Goal: Information Seeking & Learning: Learn about a topic

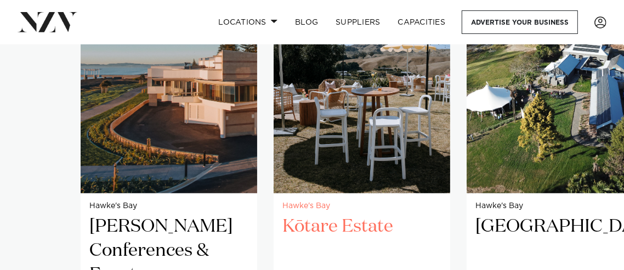
scroll to position [767, 0]
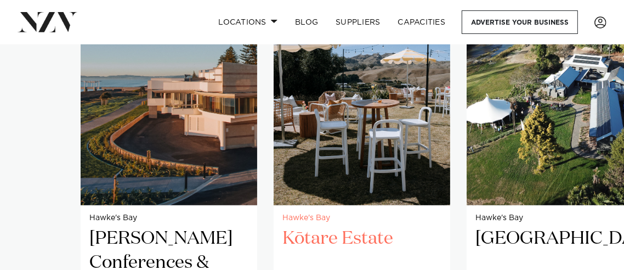
click at [336, 227] on h2 "Kōtare Estate" at bounding box center [361, 263] width 159 height 72
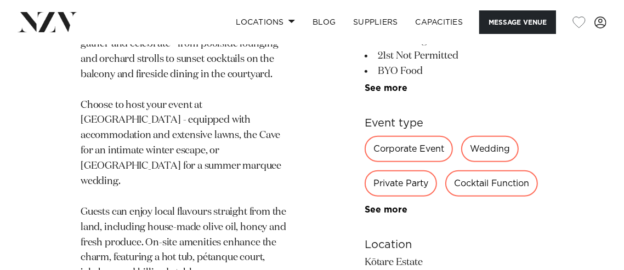
scroll to position [873, 0]
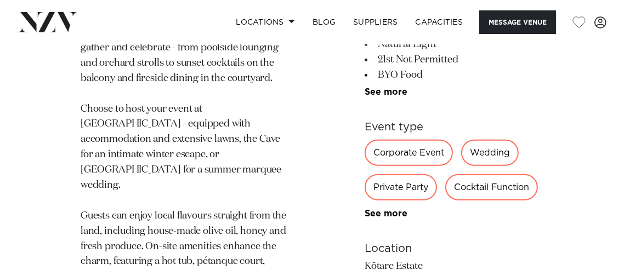
click at [497, 140] on div "Wedding" at bounding box center [490, 153] width 58 height 26
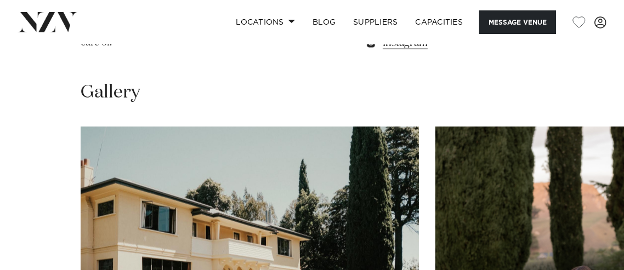
scroll to position [1312, 0]
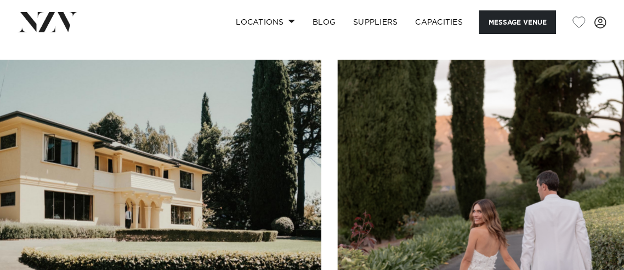
click at [419, 169] on img "2 / 17" at bounding box center [507, 184] width 338 height 248
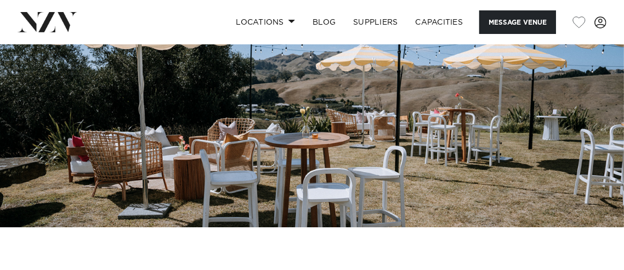
scroll to position [0, 0]
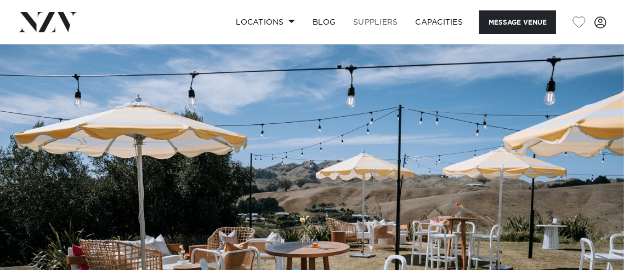
click at [365, 18] on link "SUPPLIERS" at bounding box center [375, 22] width 62 height 24
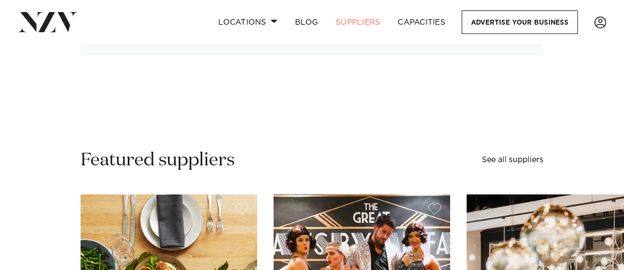
scroll to position [164, 0]
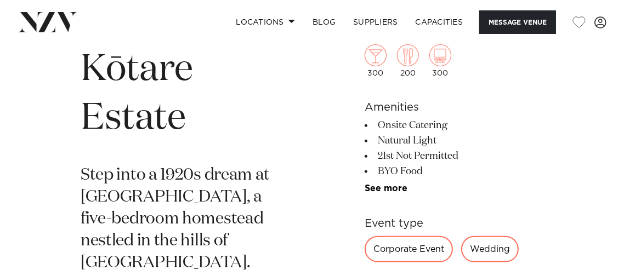
scroll to position [383, 0]
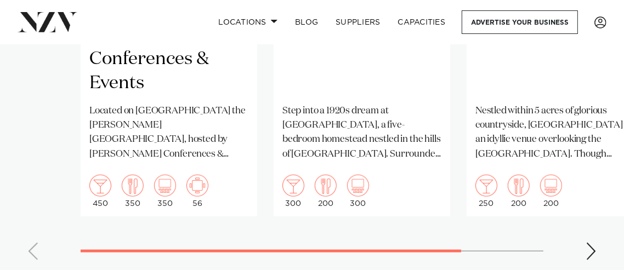
scroll to position [987, 0]
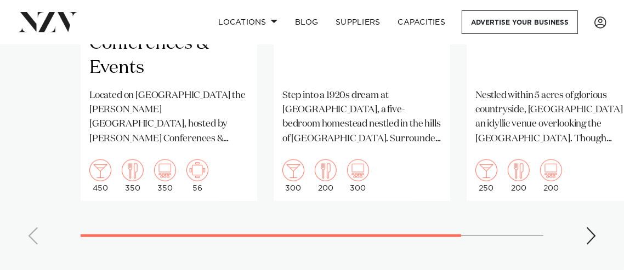
click at [593, 228] on div "Next slide" at bounding box center [591, 237] width 11 height 18
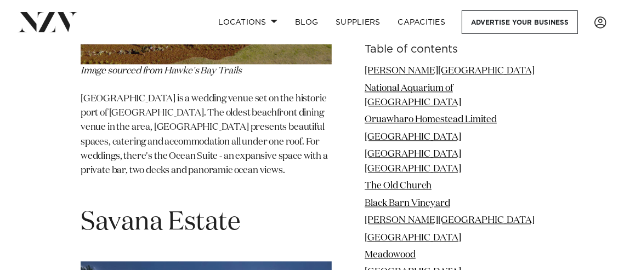
scroll to position [5484, 0]
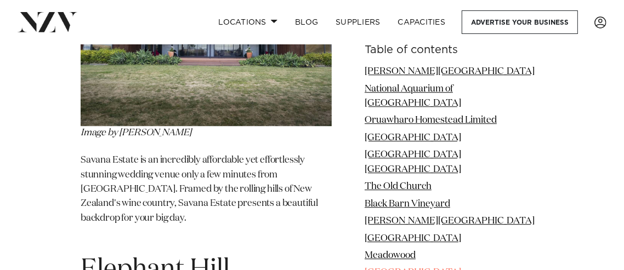
scroll to position [5830, 0]
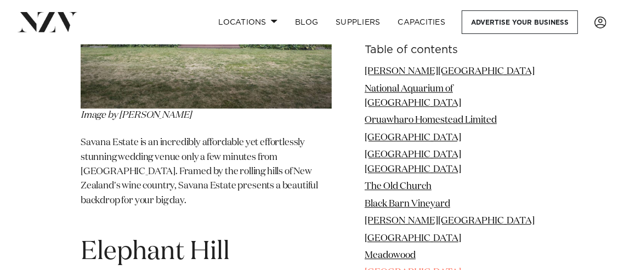
click at [427, 268] on link "[GEOGRAPHIC_DATA]" at bounding box center [413, 272] width 97 height 9
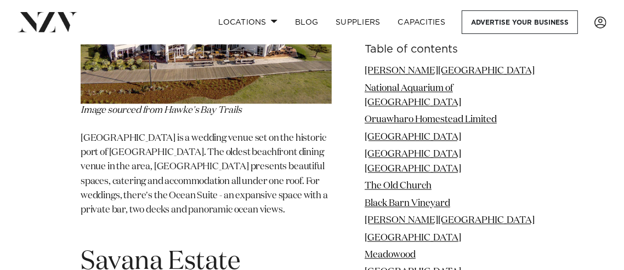
scroll to position [5446, 0]
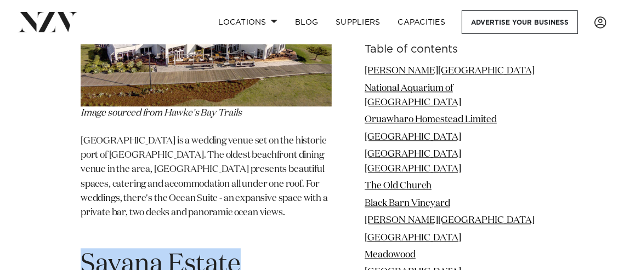
drag, startPoint x: 82, startPoint y: 165, endPoint x: 249, endPoint y: 169, distance: 166.8
click at [249, 248] on h1 "Savana Estate" at bounding box center [206, 264] width 251 height 33
copy span "Savana Estate"
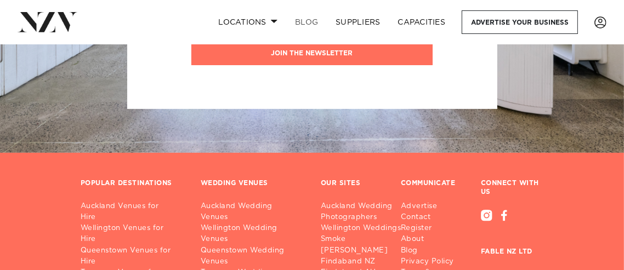
scroll to position [7201, 0]
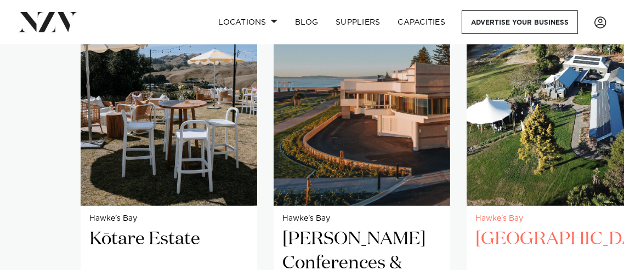
scroll to position [767, 0]
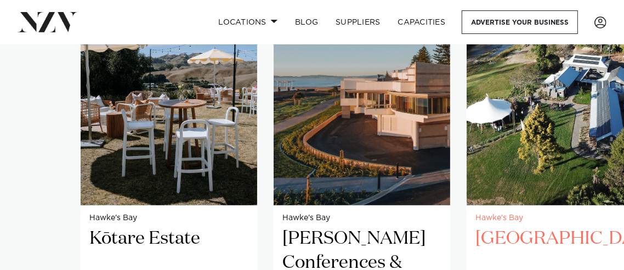
click at [516, 227] on h2 "[GEOGRAPHIC_DATA]" at bounding box center [554, 263] width 159 height 72
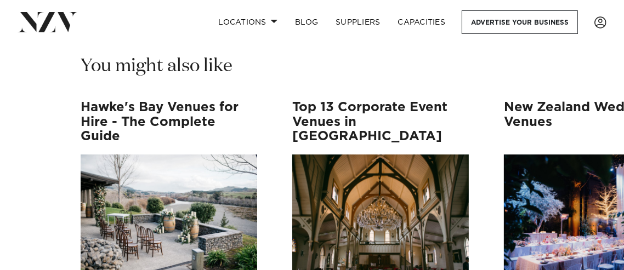
scroll to position [6522, 0]
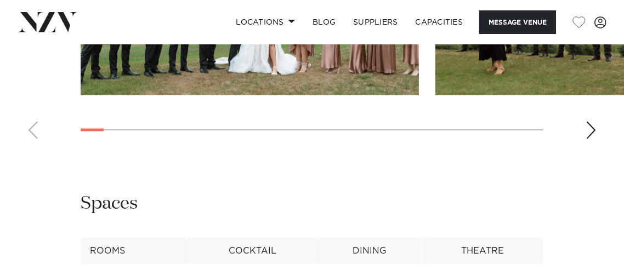
scroll to position [1262, 0]
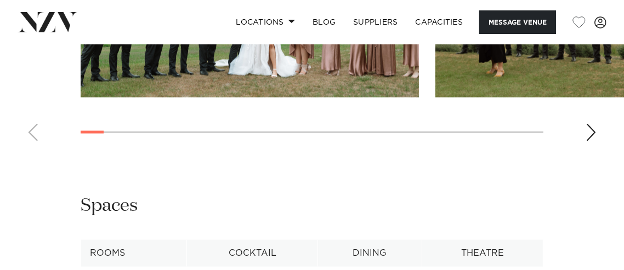
click at [587, 141] on div "Next slide" at bounding box center [591, 133] width 11 height 18
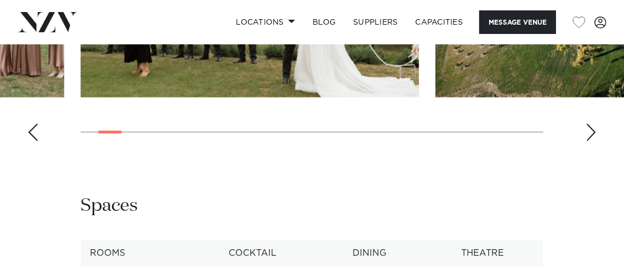
click at [587, 141] on div "Next slide" at bounding box center [591, 133] width 11 height 18
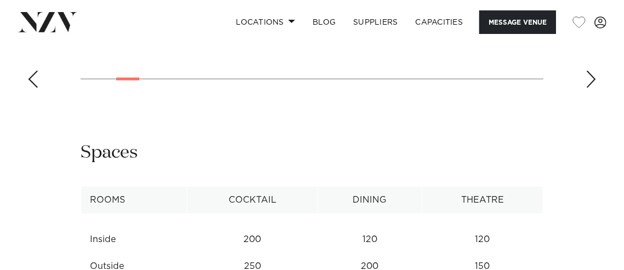
scroll to position [1317, 0]
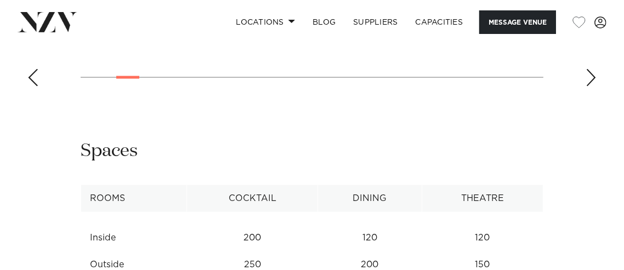
click at [593, 87] on div "Next slide" at bounding box center [591, 78] width 11 height 18
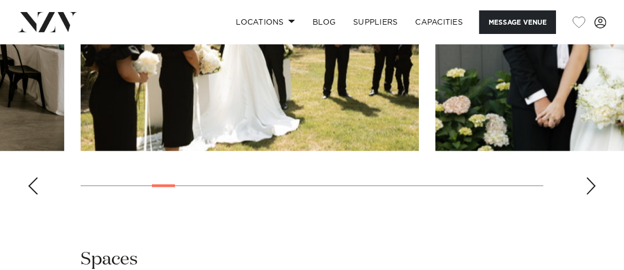
scroll to position [1207, 0]
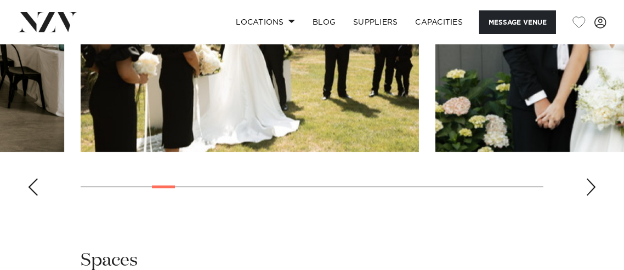
click at [588, 205] on swiper-container at bounding box center [312, 54] width 624 height 301
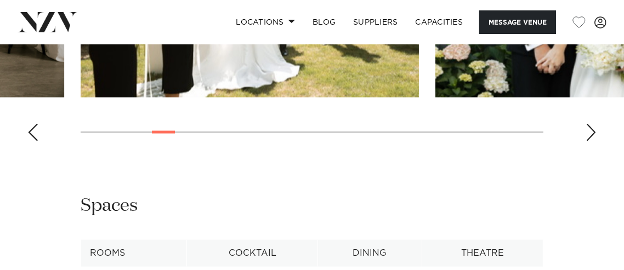
click at [591, 141] on div "Next slide" at bounding box center [591, 133] width 11 height 18
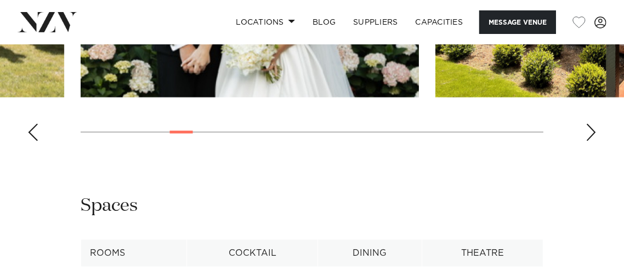
click at [591, 141] on div "Next slide" at bounding box center [591, 133] width 11 height 18
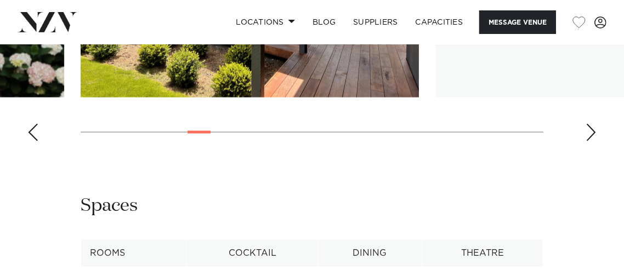
click at [591, 141] on div "Next slide" at bounding box center [591, 133] width 11 height 18
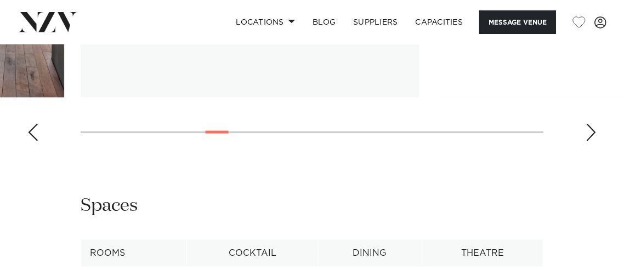
click at [591, 141] on div "Next slide" at bounding box center [591, 133] width 11 height 18
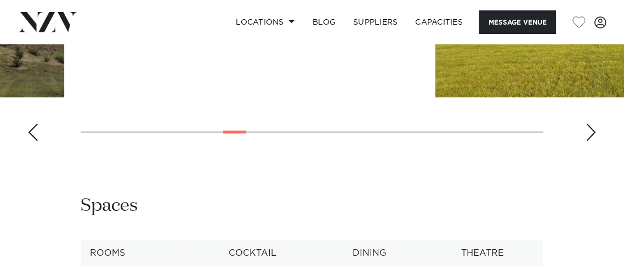
click at [591, 141] on div "Next slide" at bounding box center [591, 133] width 11 height 18
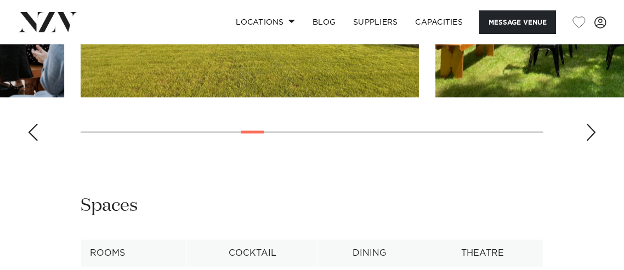
click at [591, 141] on div "Next slide" at bounding box center [591, 133] width 11 height 18
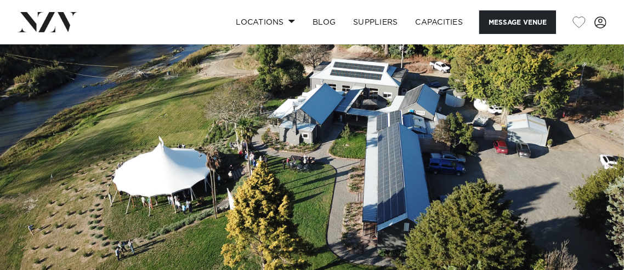
scroll to position [0, 0]
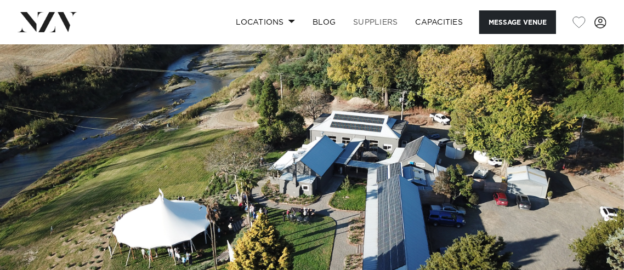
click at [377, 22] on link "SUPPLIERS" at bounding box center [375, 22] width 62 height 24
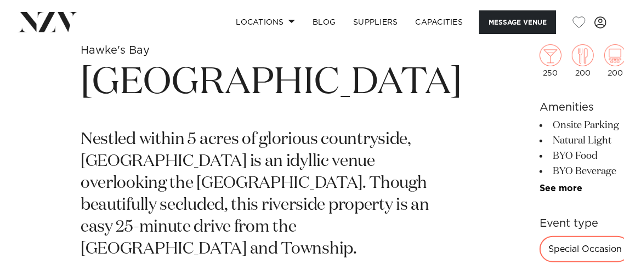
scroll to position [438, 0]
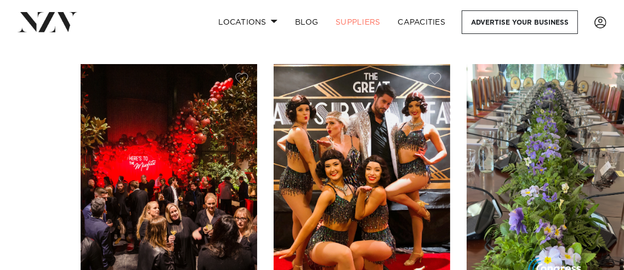
scroll to position [438, 0]
